Goal: Download file/media

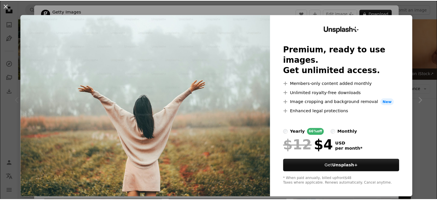
scroll to position [86, 0]
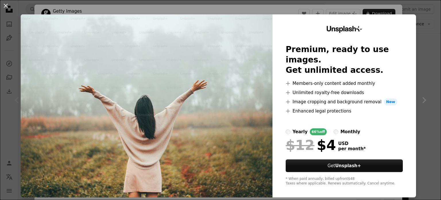
click at [267, 16] on img at bounding box center [147, 105] width 252 height 183
click at [4, 8] on button "An X shape" at bounding box center [5, 5] width 7 height 7
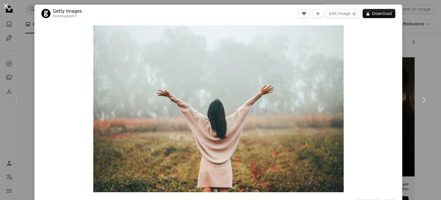
click at [5, 6] on button "An X shape" at bounding box center [5, 5] width 7 height 7
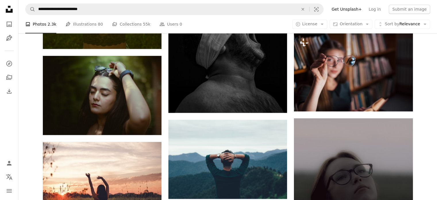
scroll to position [460, 0]
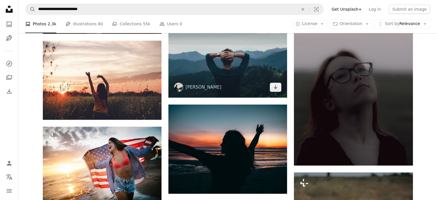
click at [234, 70] on img at bounding box center [227, 57] width 119 height 79
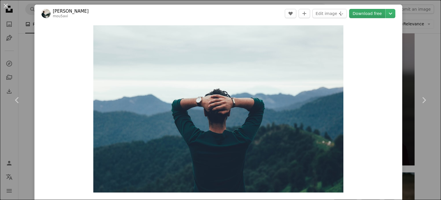
click at [364, 13] on link "Download free" at bounding box center [367, 13] width 36 height 9
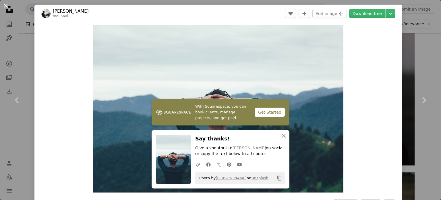
click at [5, 8] on button "An X shape" at bounding box center [5, 5] width 7 height 7
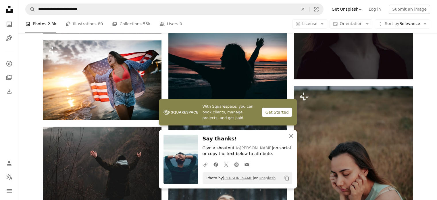
scroll to position [632, 0]
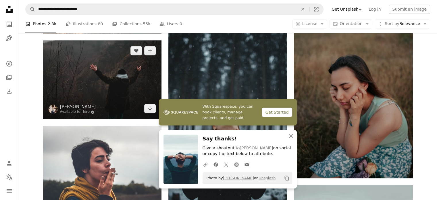
click at [110, 76] on img at bounding box center [102, 79] width 119 height 79
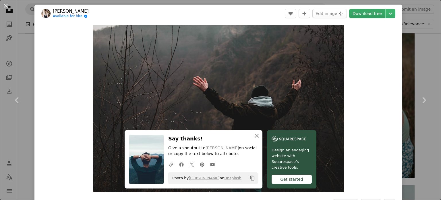
click at [373, 17] on link "Download free" at bounding box center [367, 13] width 36 height 9
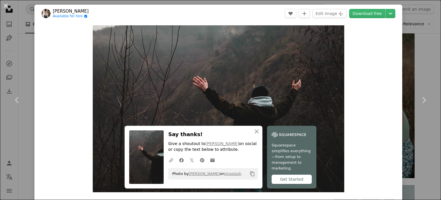
click at [5, 5] on button "An X shape" at bounding box center [5, 5] width 7 height 7
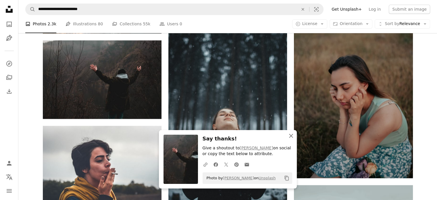
click at [294, 136] on icon "An X shape" at bounding box center [291, 135] width 7 height 7
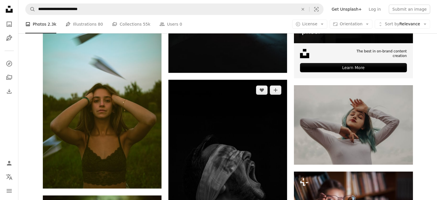
scroll to position [144, 0]
